Goal: Information Seeking & Learning: Find specific page/section

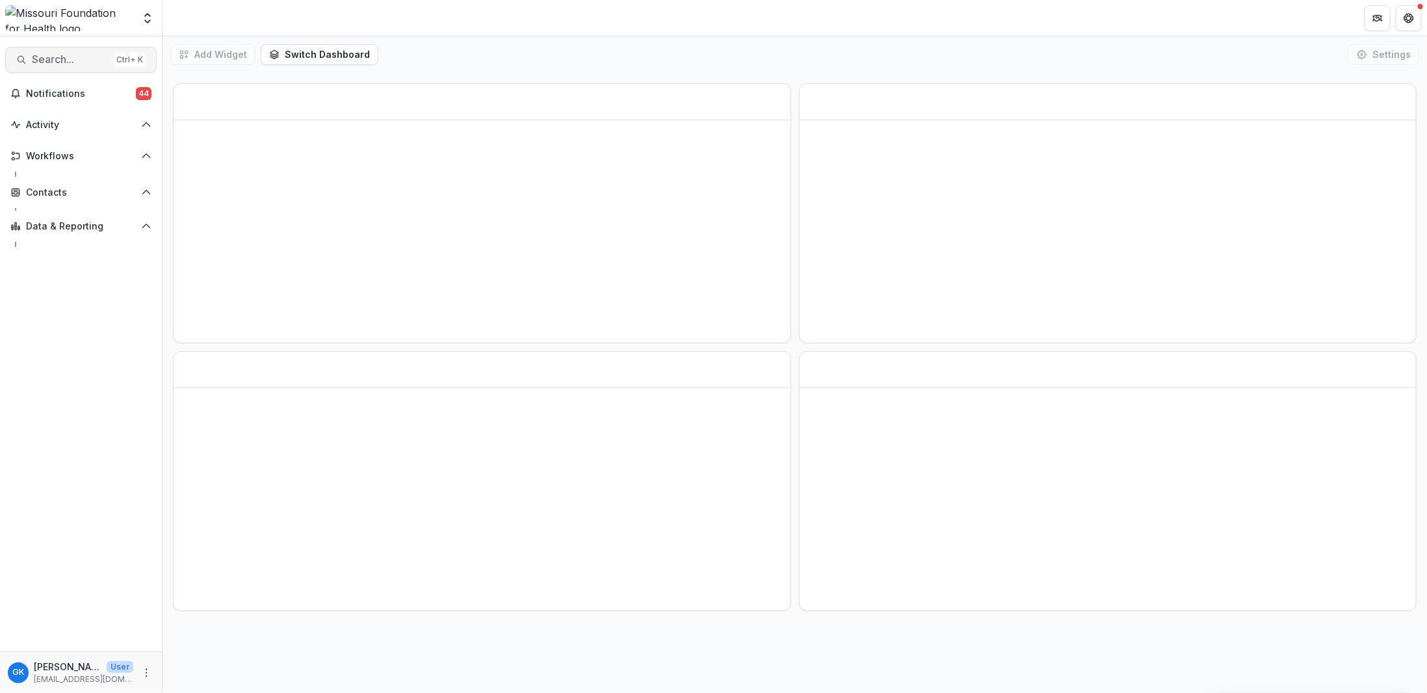
click at [83, 65] on span "Search..." at bounding box center [70, 59] width 77 height 12
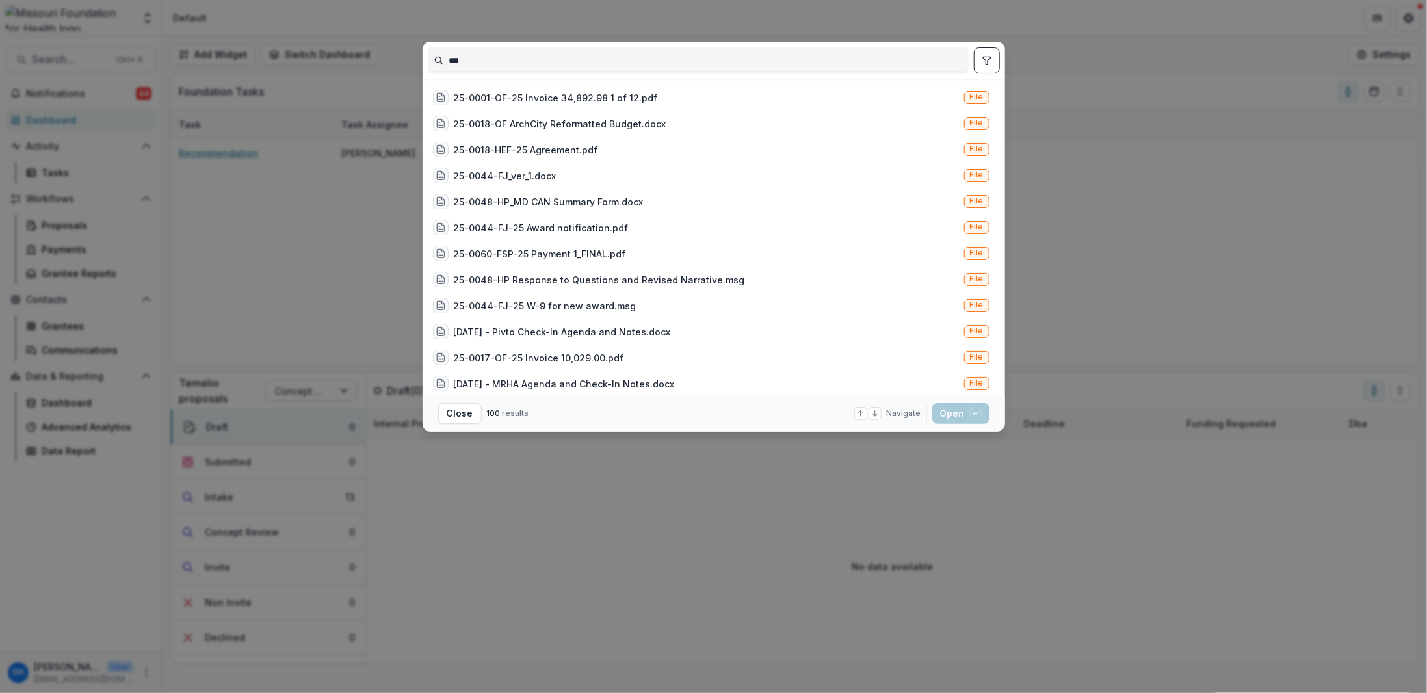
click at [497, 62] on input "***" at bounding box center [698, 60] width 540 height 21
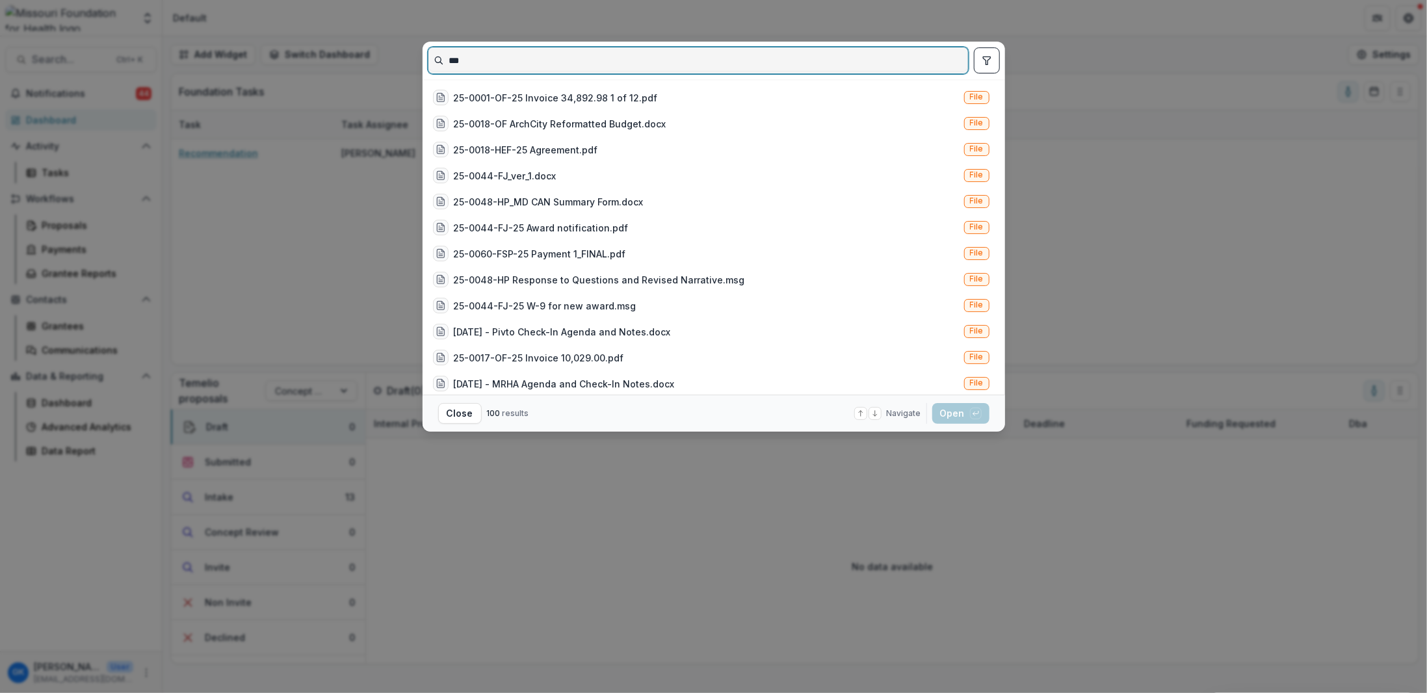
drag, startPoint x: 541, startPoint y: 52, endPoint x: 534, endPoint y: 67, distance: 16.3
click at [541, 52] on input "***" at bounding box center [698, 60] width 540 height 21
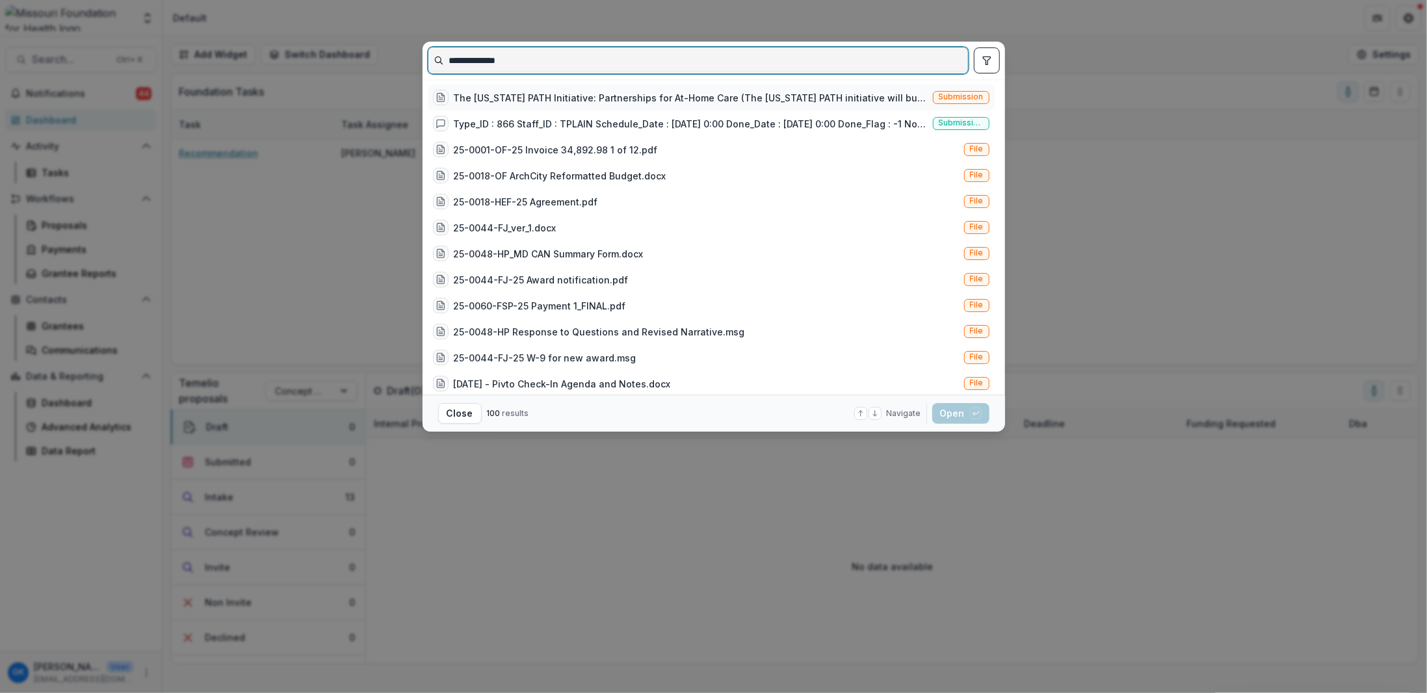
type input "**********"
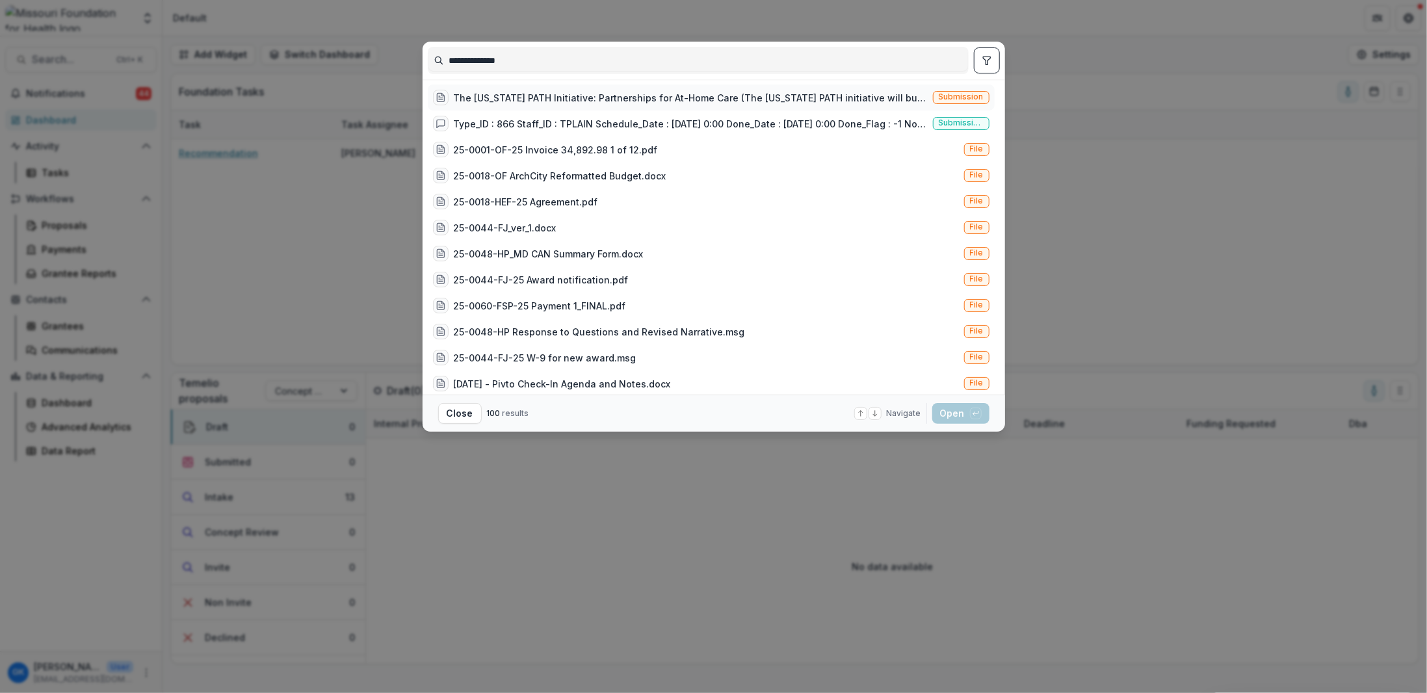
click at [757, 93] on div "The [US_STATE] PATH Initiative: Partnerships for At-Home Care (The [US_STATE] P…" at bounding box center [691, 98] width 474 height 14
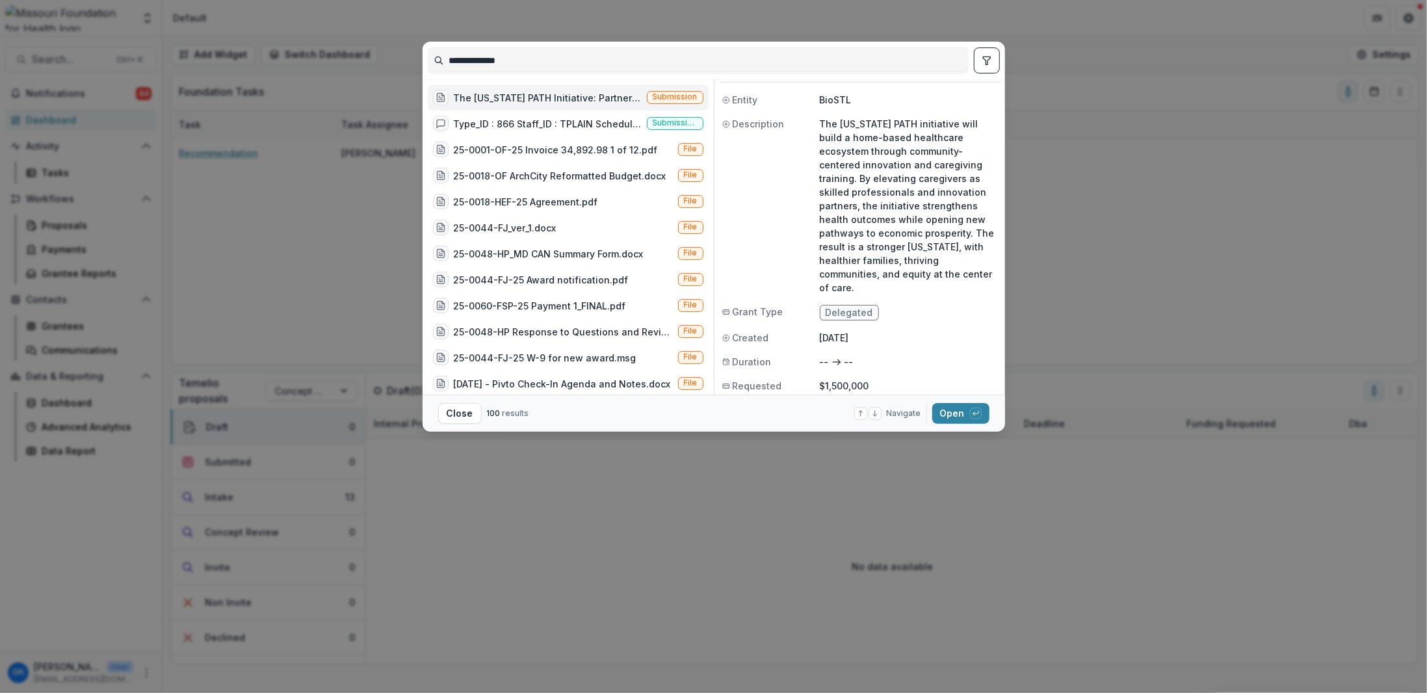
scroll to position [53, 0]
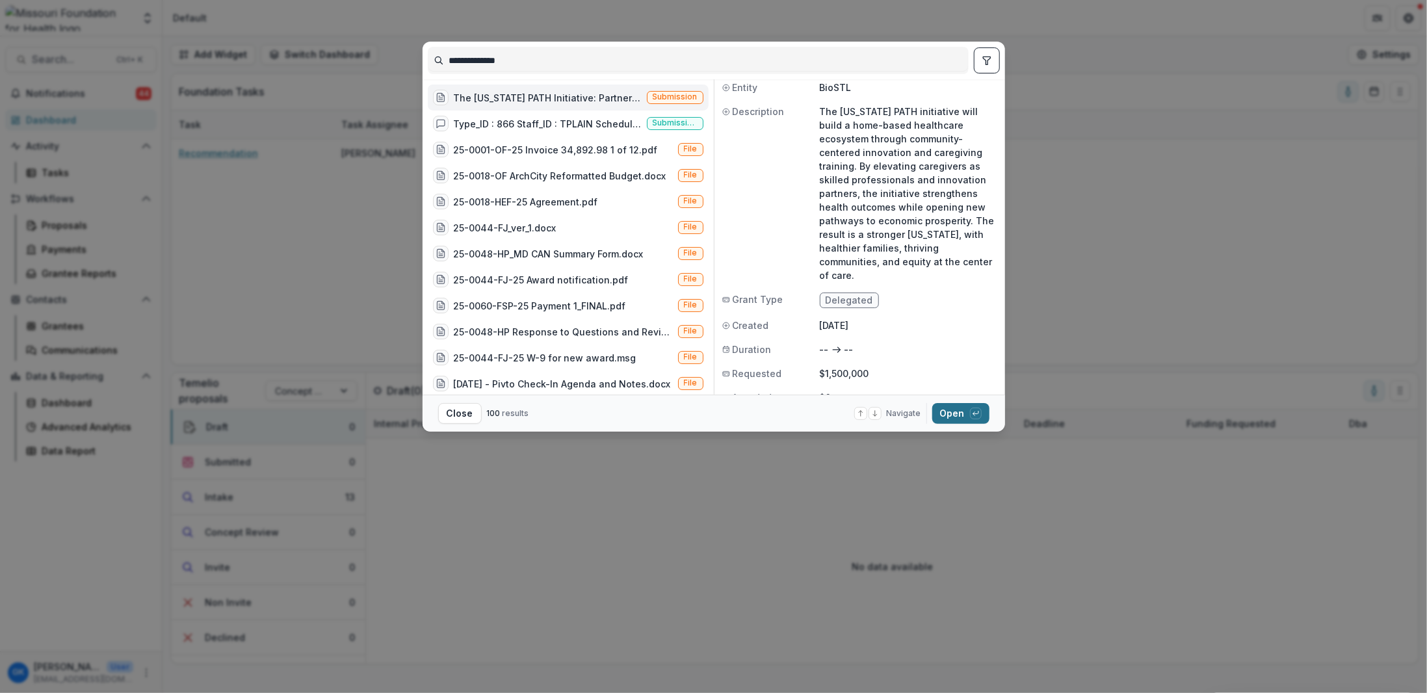
click at [947, 419] on button "Open with enter key" at bounding box center [960, 413] width 57 height 21
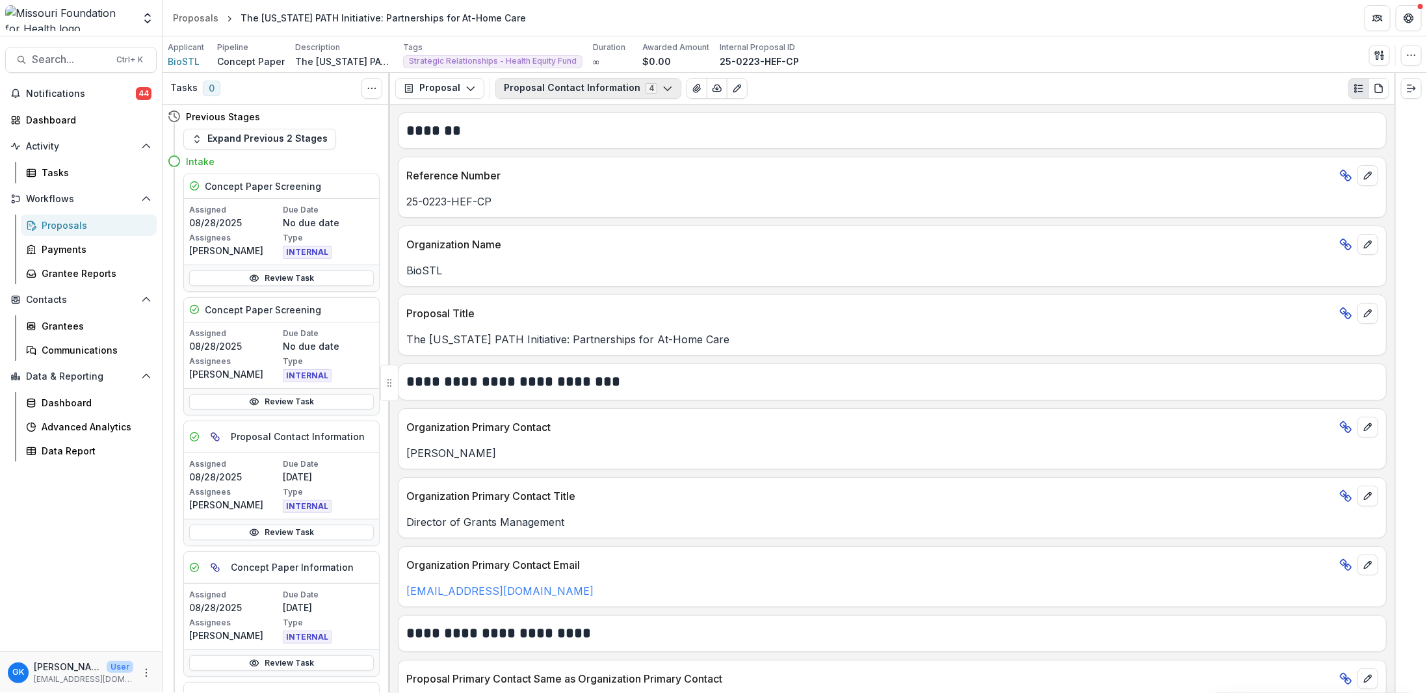
click at [564, 90] on button "Proposal Contact Information 4" at bounding box center [588, 88] width 186 height 21
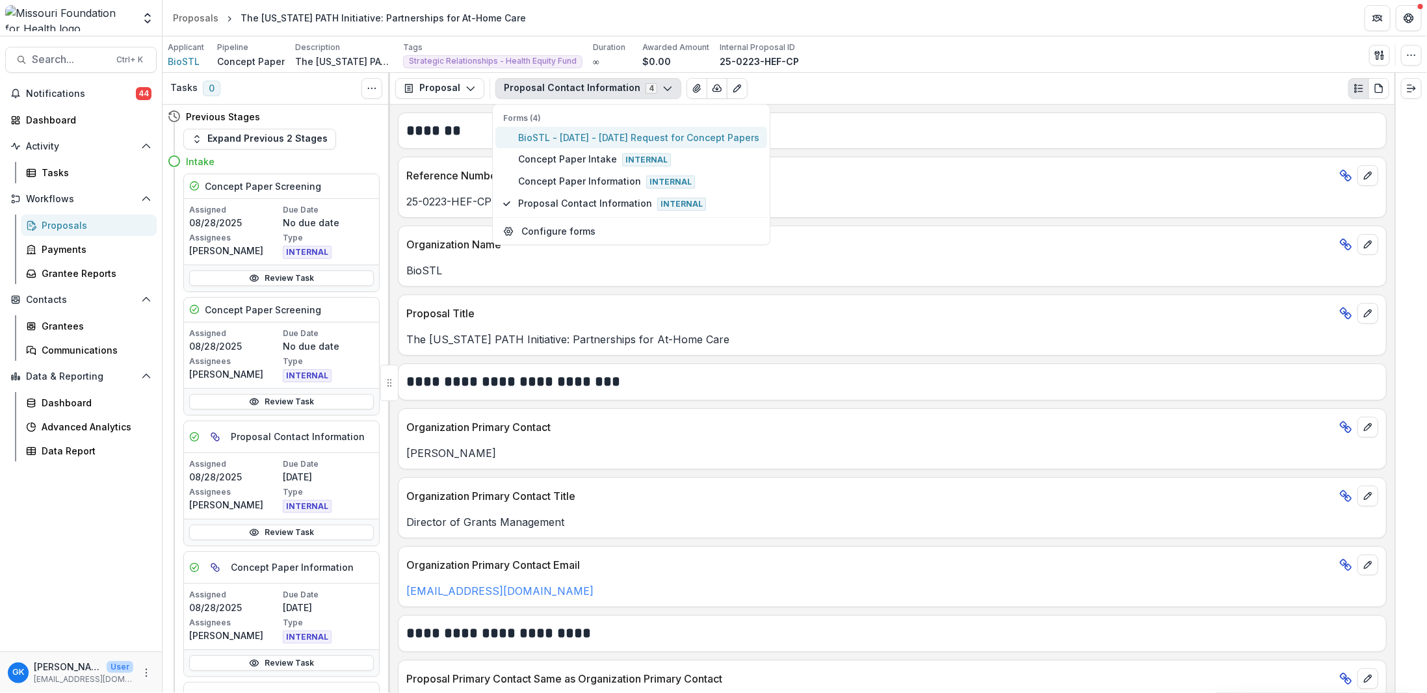
click at [562, 127] on button "BioSTL - [DATE] - [DATE] Request for Concept Papers" at bounding box center [631, 137] width 272 height 21
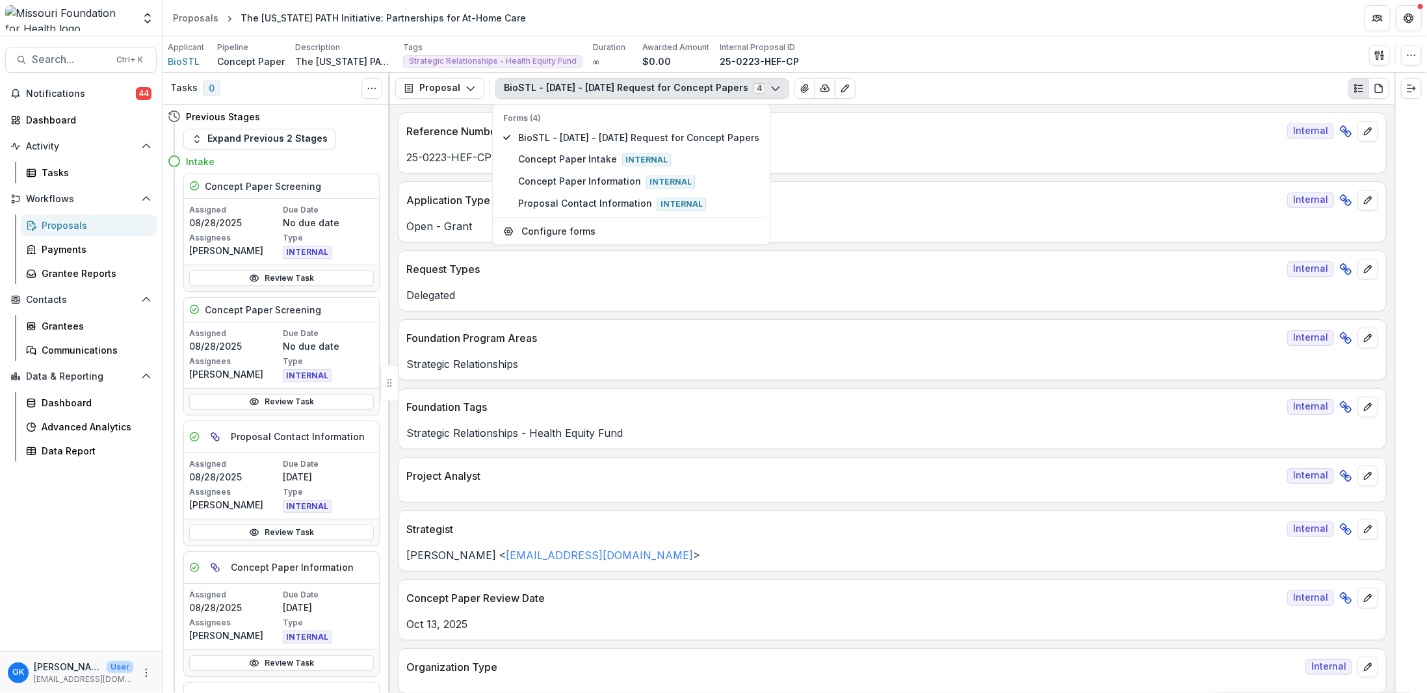
click at [912, 49] on div "Applicant BioSTL Pipeline Concept Paper Description The [US_STATE] PATH initiat…" at bounding box center [795, 55] width 1254 height 27
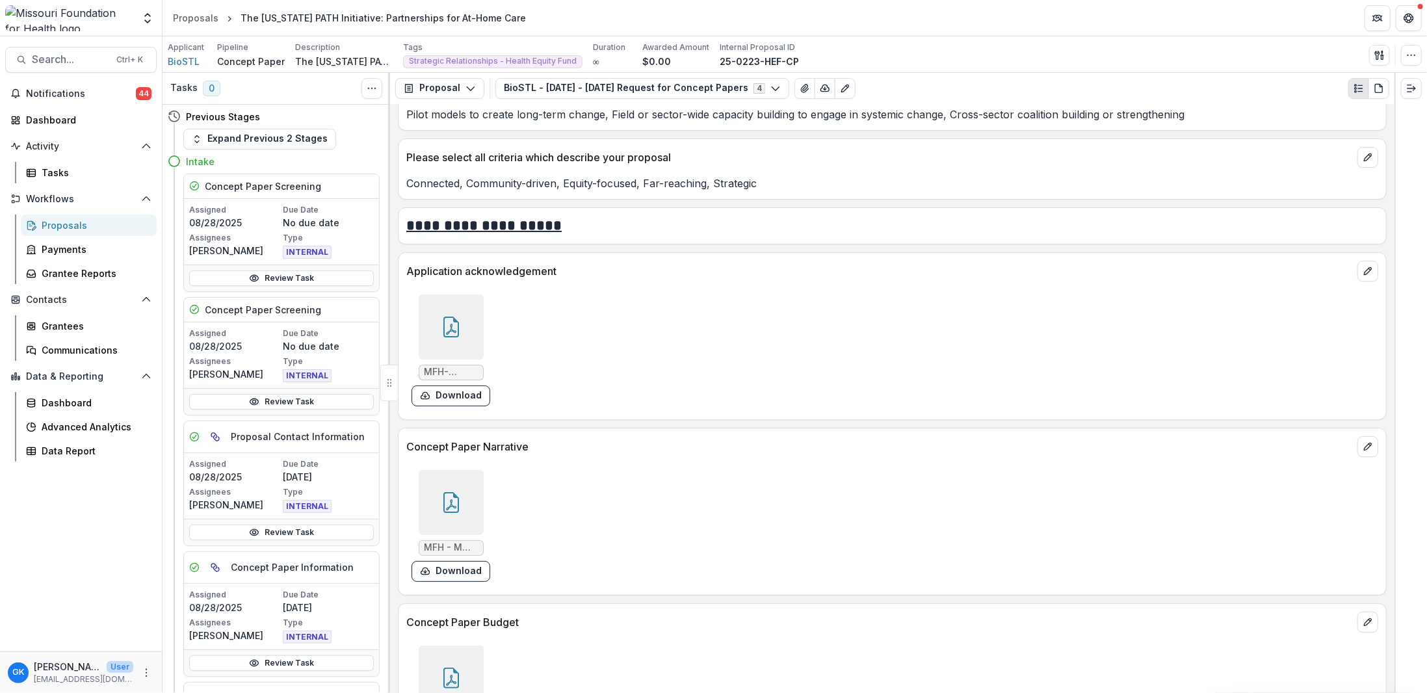
scroll to position [3641, 0]
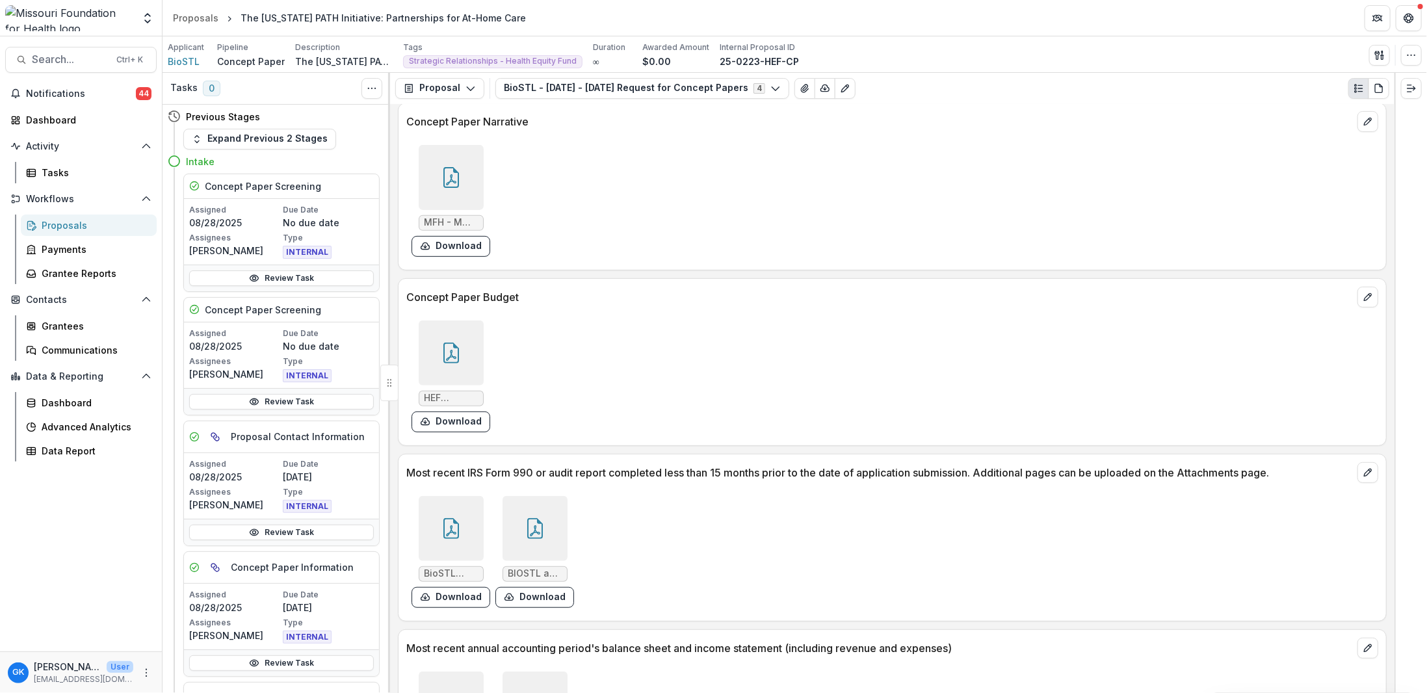
click at [464, 321] on div at bounding box center [451, 353] width 65 height 65
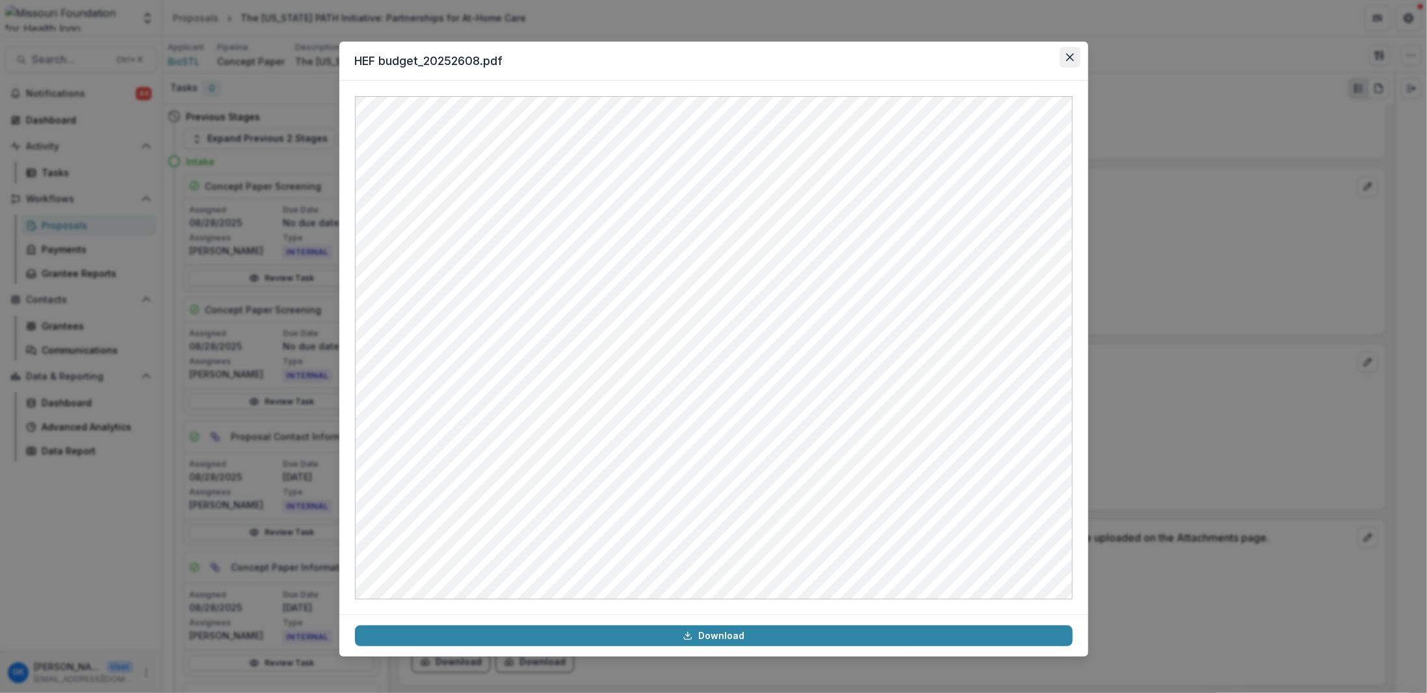
click at [1071, 60] on icon "Close" at bounding box center [1070, 57] width 8 height 8
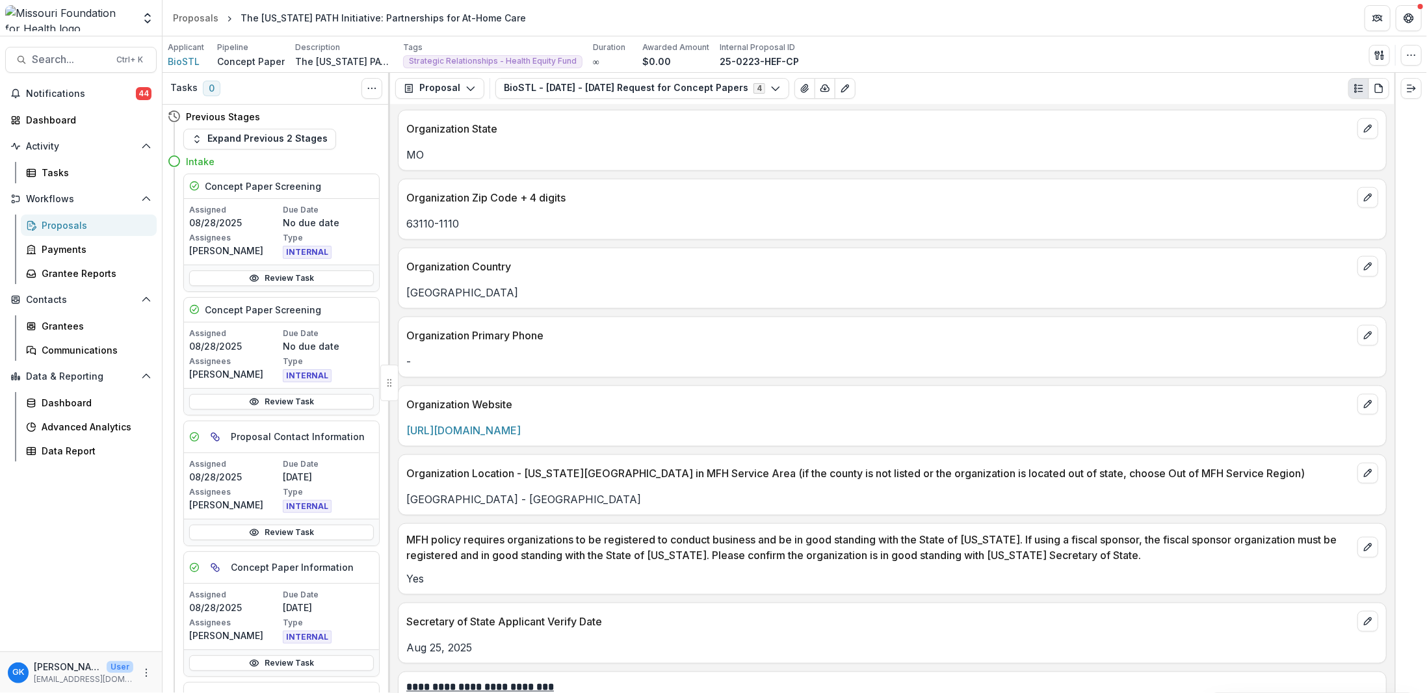
scroll to position [1105, 0]
click at [185, 63] on span "BioSTL" at bounding box center [184, 62] width 32 height 14
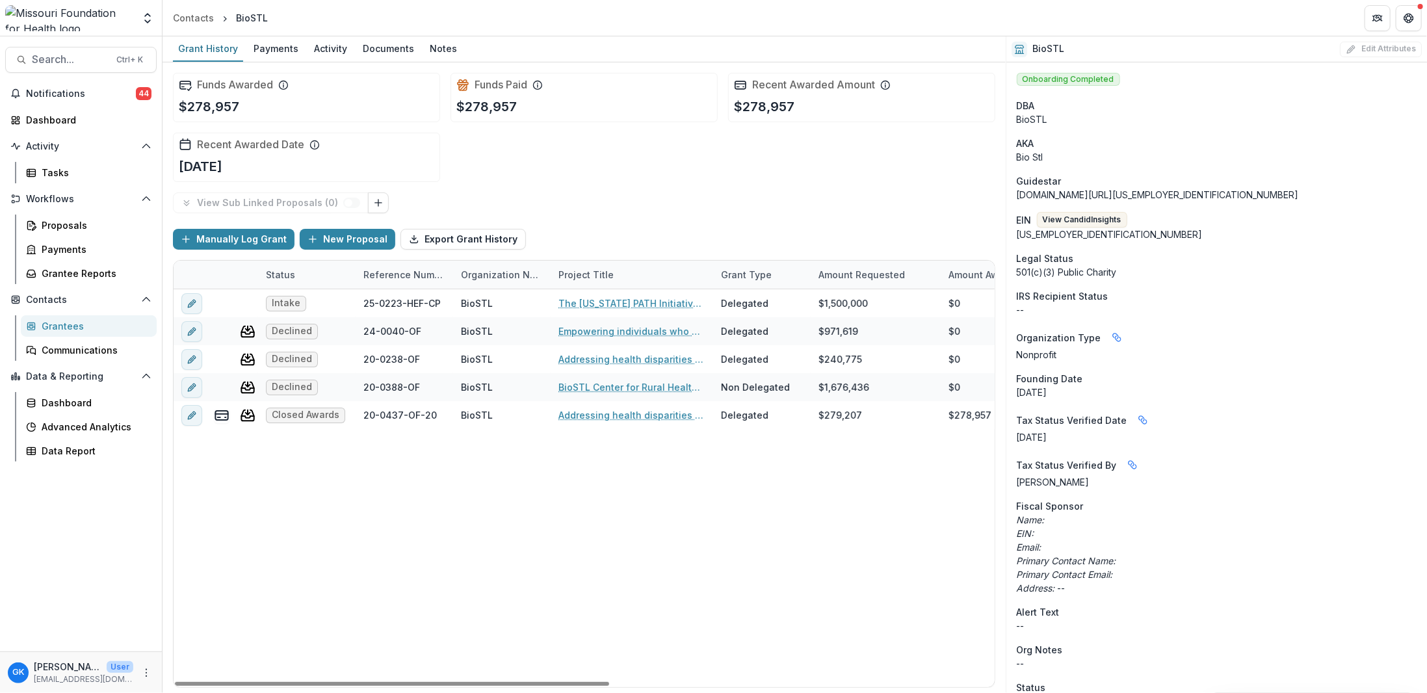
drag, startPoint x: 648, startPoint y: 547, endPoint x: 768, endPoint y: 679, distance: 178.1
click at [648, 549] on div "Intake 25-0223-HEF-CP BioSTL The [US_STATE] PATH Initiative: Partnerships for A…" at bounding box center [947, 488] width 1547 height 398
